Goal: Transaction & Acquisition: Register for event/course

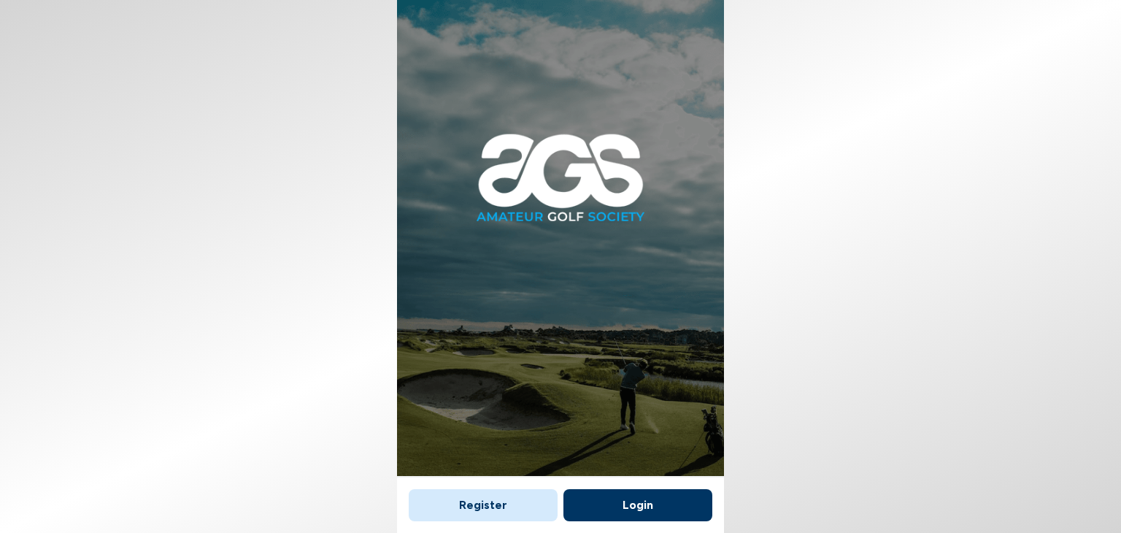
click at [622, 503] on button "Login" at bounding box center [637, 505] width 149 height 32
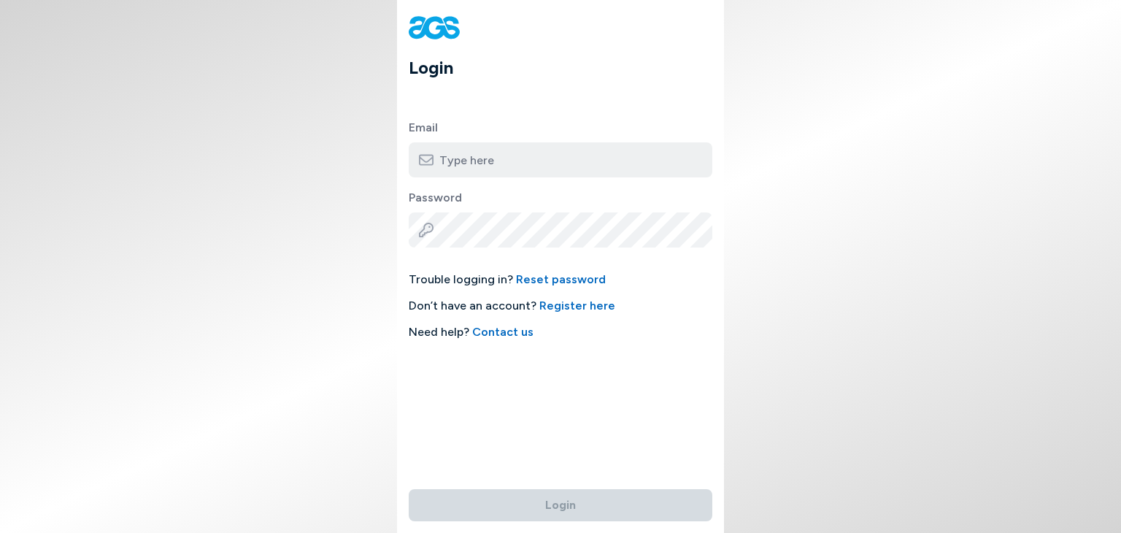
type input "[EMAIL_ADDRESS][DOMAIN_NAME]"
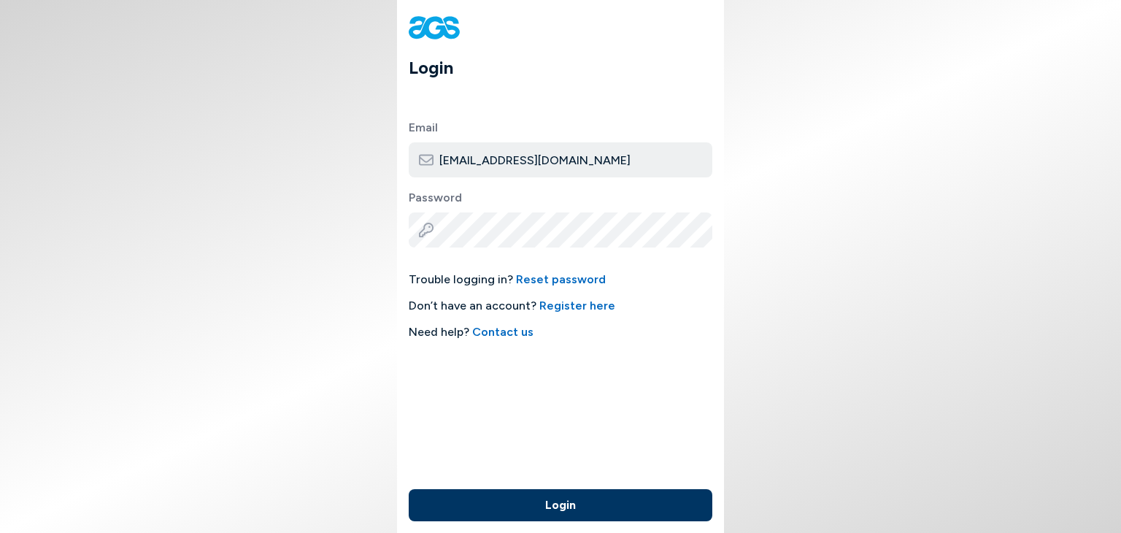
click at [622, 503] on button "Login" at bounding box center [561, 505] width 304 height 32
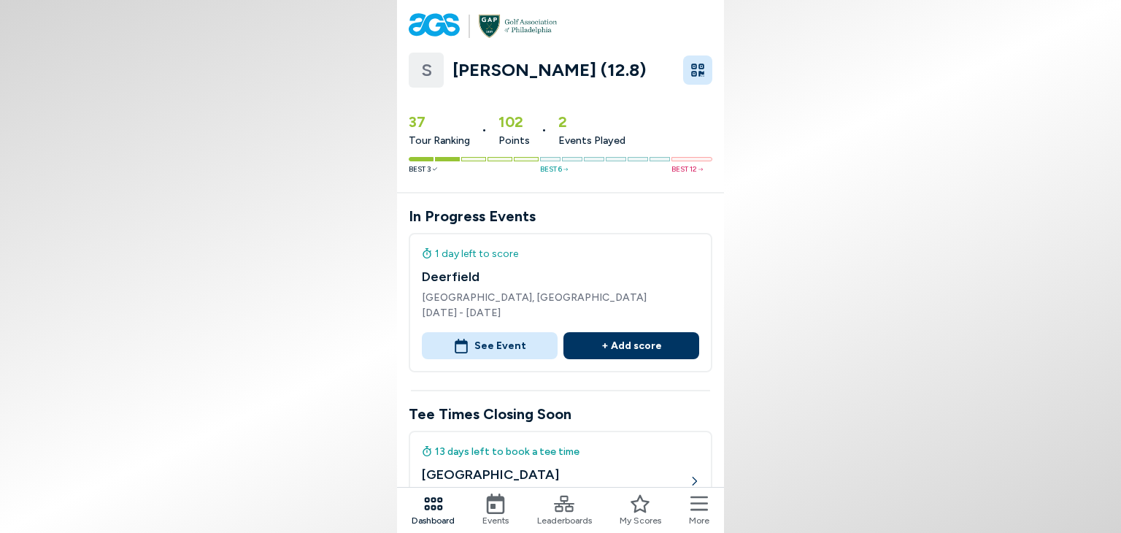
click at [499, 509] on icon at bounding box center [495, 503] width 20 height 20
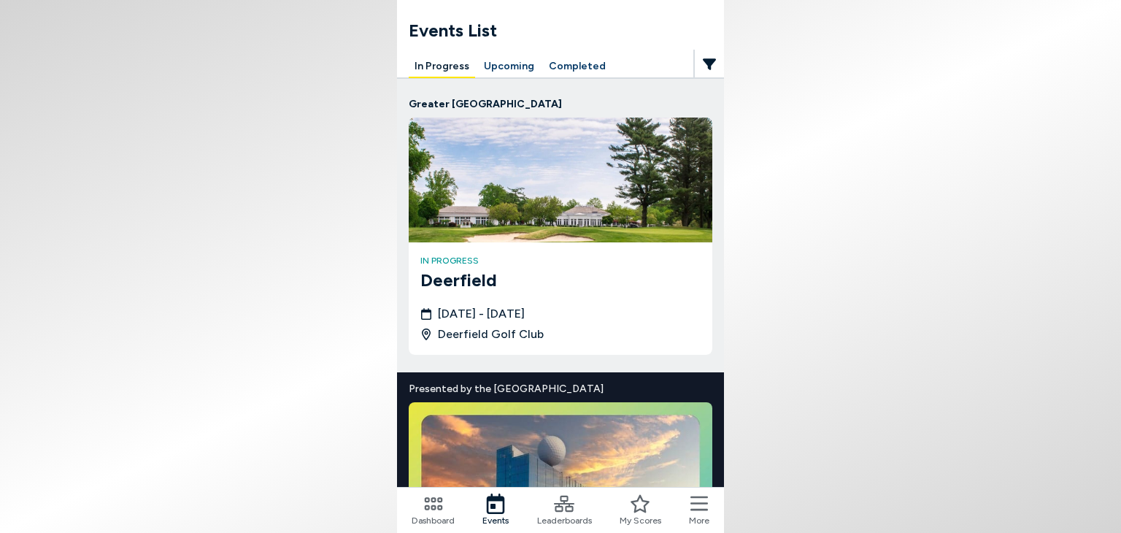
click at [494, 45] on div "Events List In Progress Upcoming Completed [GEOGRAPHIC_DATA] in progress [GEOGR…" at bounding box center [560, 440] width 327 height 881
click at [511, 42] on h1 "Events List" at bounding box center [566, 31] width 315 height 26
click at [521, 59] on button "Upcoming" at bounding box center [509, 66] width 62 height 23
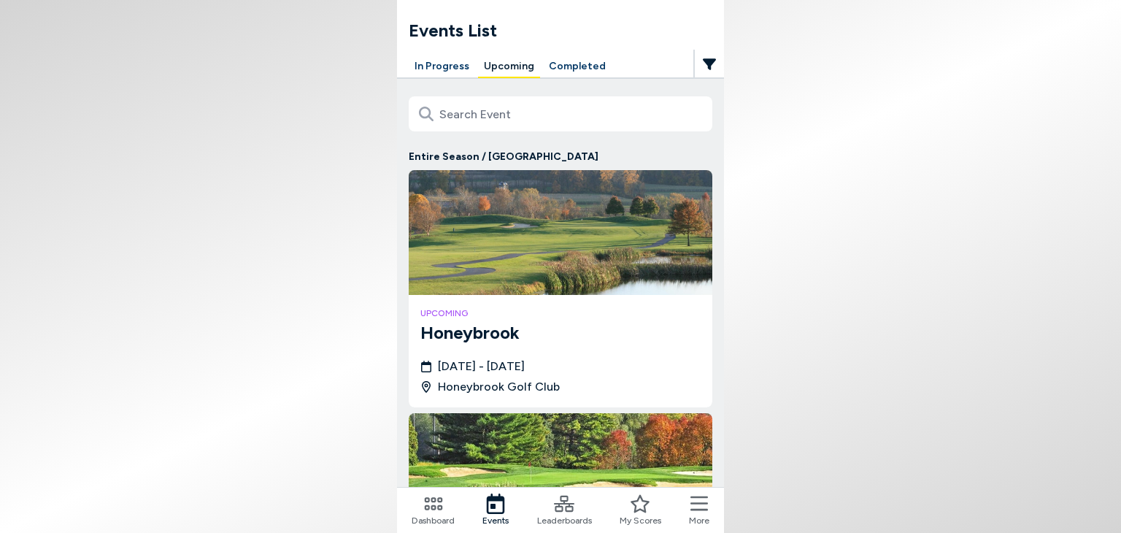
click at [644, 253] on img at bounding box center [561, 232] width 304 height 125
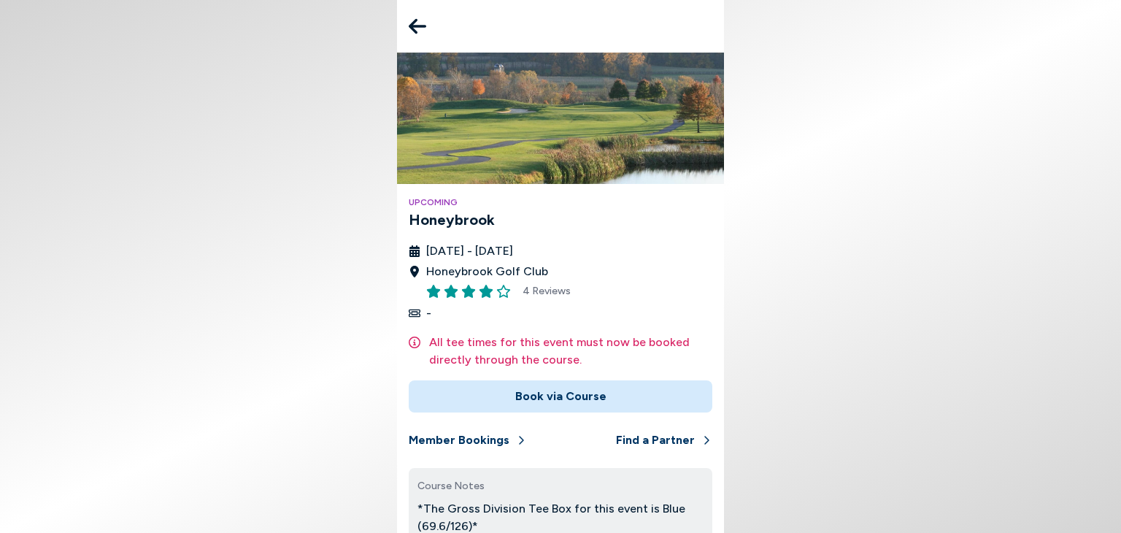
click at [645, 139] on img at bounding box center [560, 118] width 327 height 131
